Goal: Task Accomplishment & Management: Complete application form

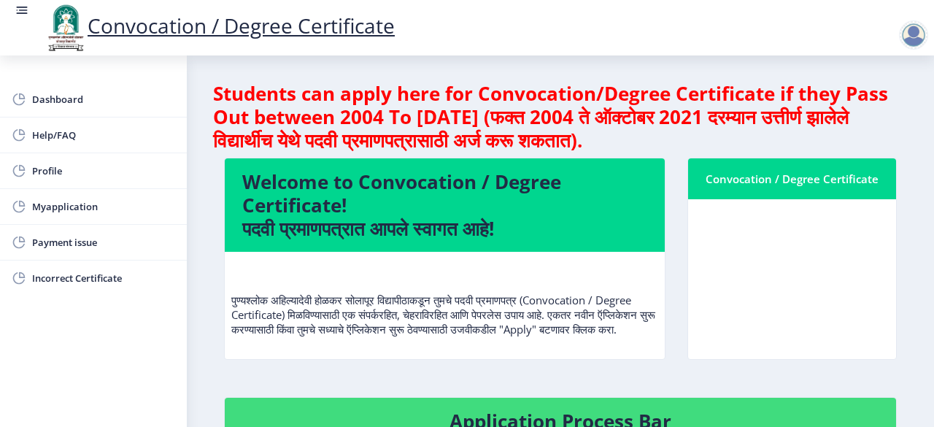
scroll to position [358, 0]
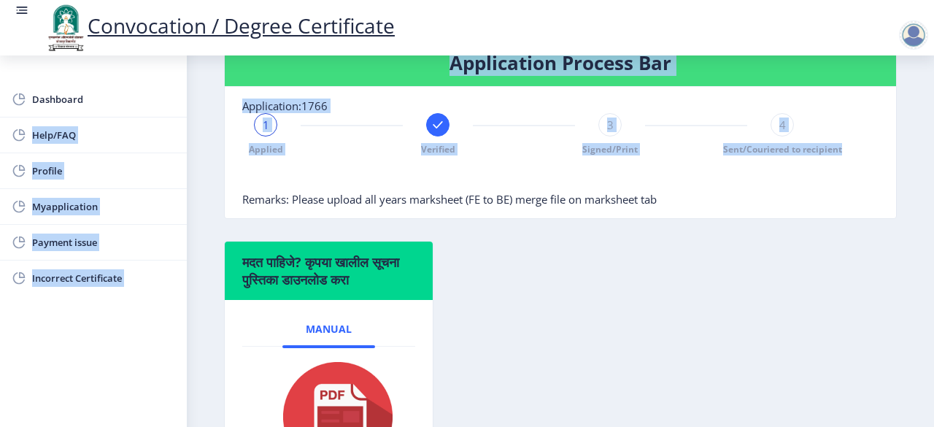
drag, startPoint x: 387, startPoint y: 199, endPoint x: 117, endPoint y: 77, distance: 296.6
click at [117, 77] on div "Dashboard Help/FAQ Profile Myapplication Payment issue Incorrect Certificate St…" at bounding box center [467, 108] width 934 height 933
click at [22, 15] on rect at bounding box center [22, 10] width 15 height 15
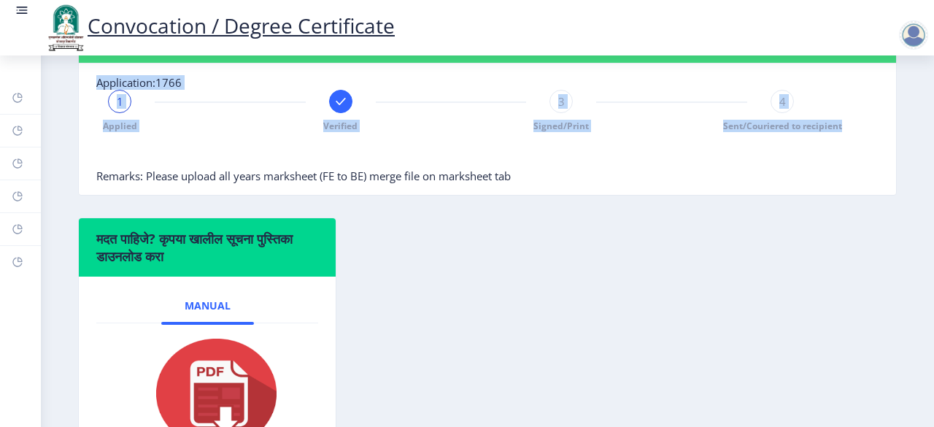
scroll to position [0, 0]
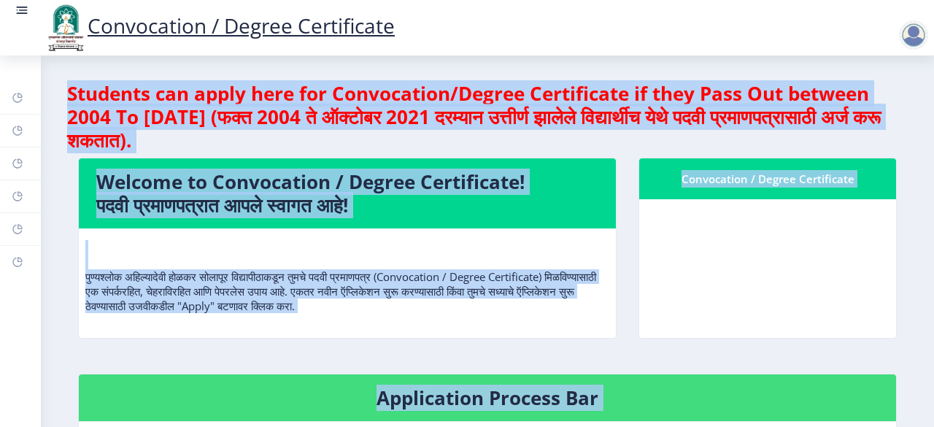
click at [755, 238] on nb-card-body at bounding box center [767, 268] width 257 height 139
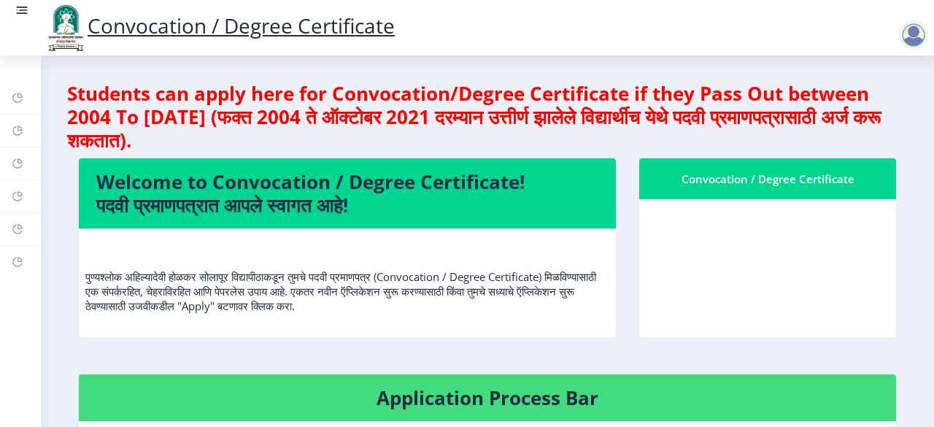
click at [20, 18] on link at bounding box center [22, 28] width 15 height 50
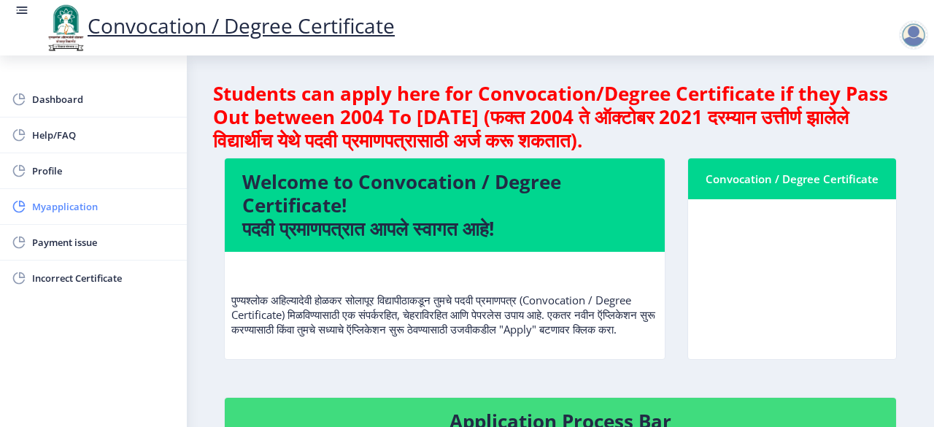
click at [109, 205] on span "Myapplication" at bounding box center [103, 207] width 143 height 18
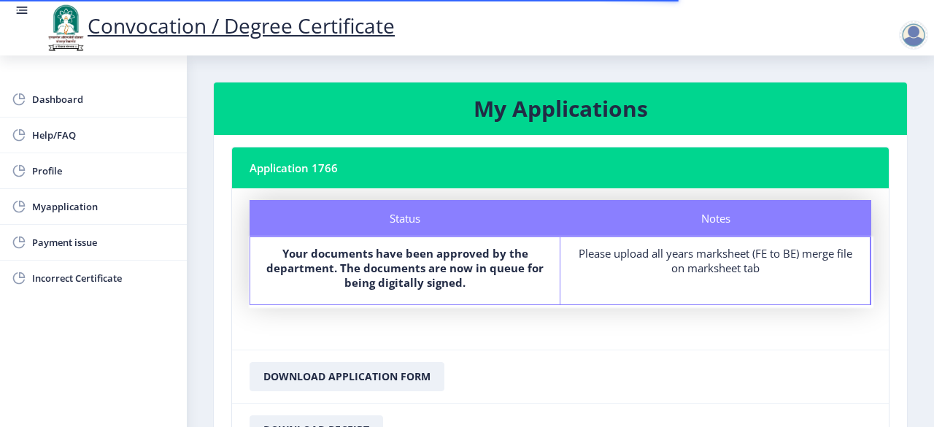
click at [19, 15] on rect at bounding box center [22, 10] width 15 height 15
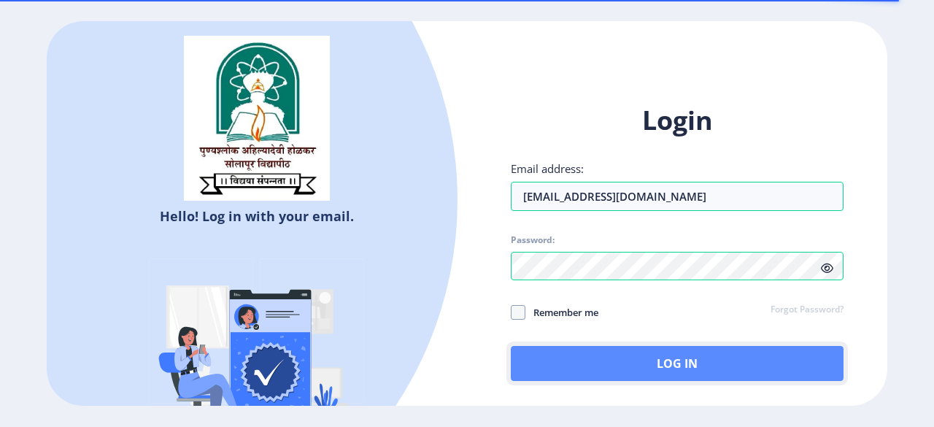
click at [575, 355] on button "Log In" at bounding box center [677, 363] width 333 height 35
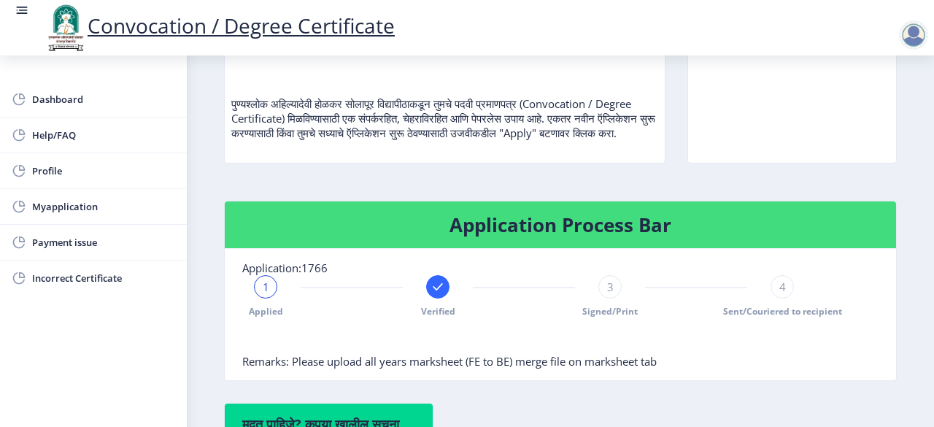
scroll to position [197, 0]
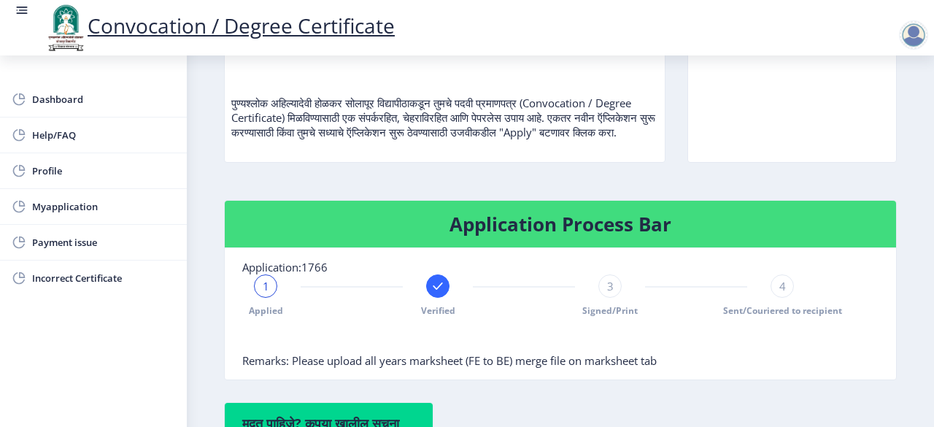
click at [609, 293] on span "3" at bounding box center [610, 286] width 7 height 15
click at [783, 298] on div "4" at bounding box center [782, 285] width 23 height 23
click at [445, 298] on div at bounding box center [437, 285] width 23 height 23
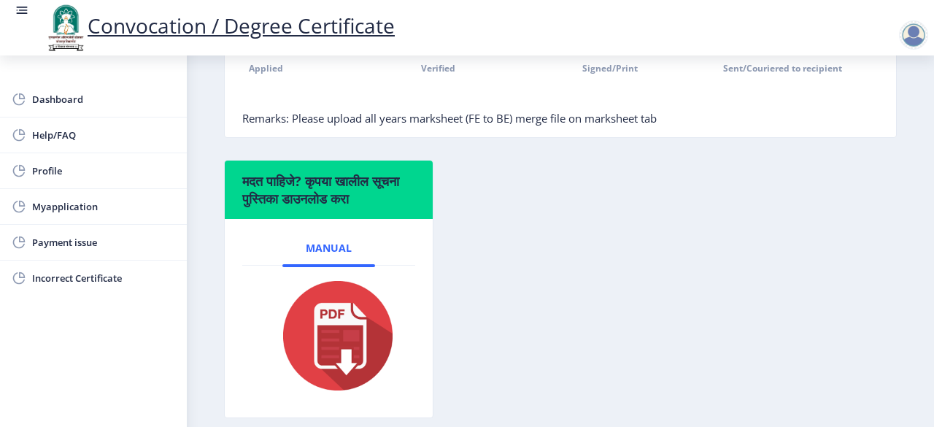
scroll to position [443, 0]
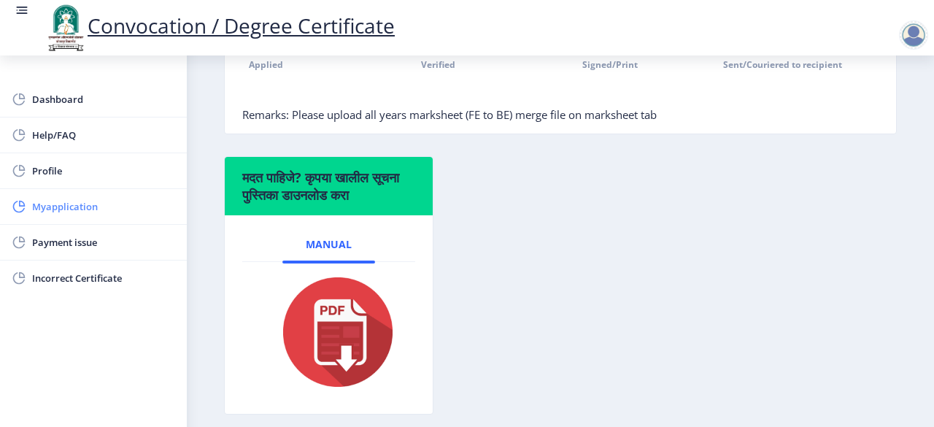
click at [126, 205] on span "Myapplication" at bounding box center [103, 207] width 143 height 18
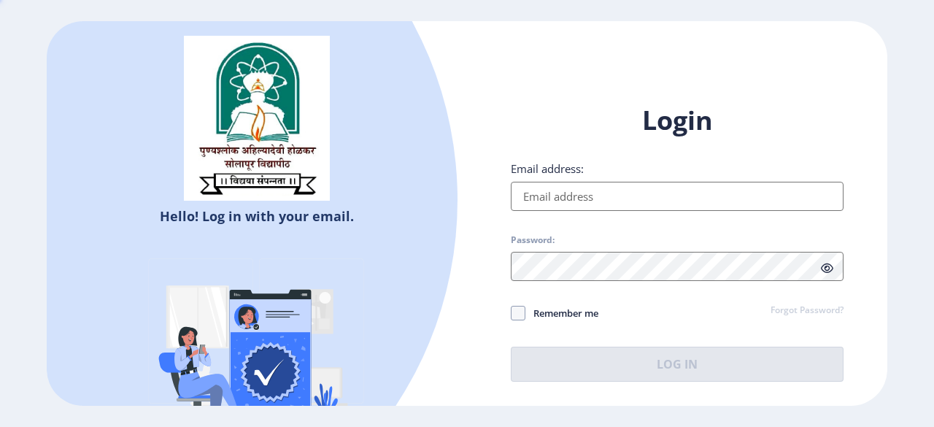
type input "[EMAIL_ADDRESS][DOMAIN_NAME]"
